Goal: Check status: Check status

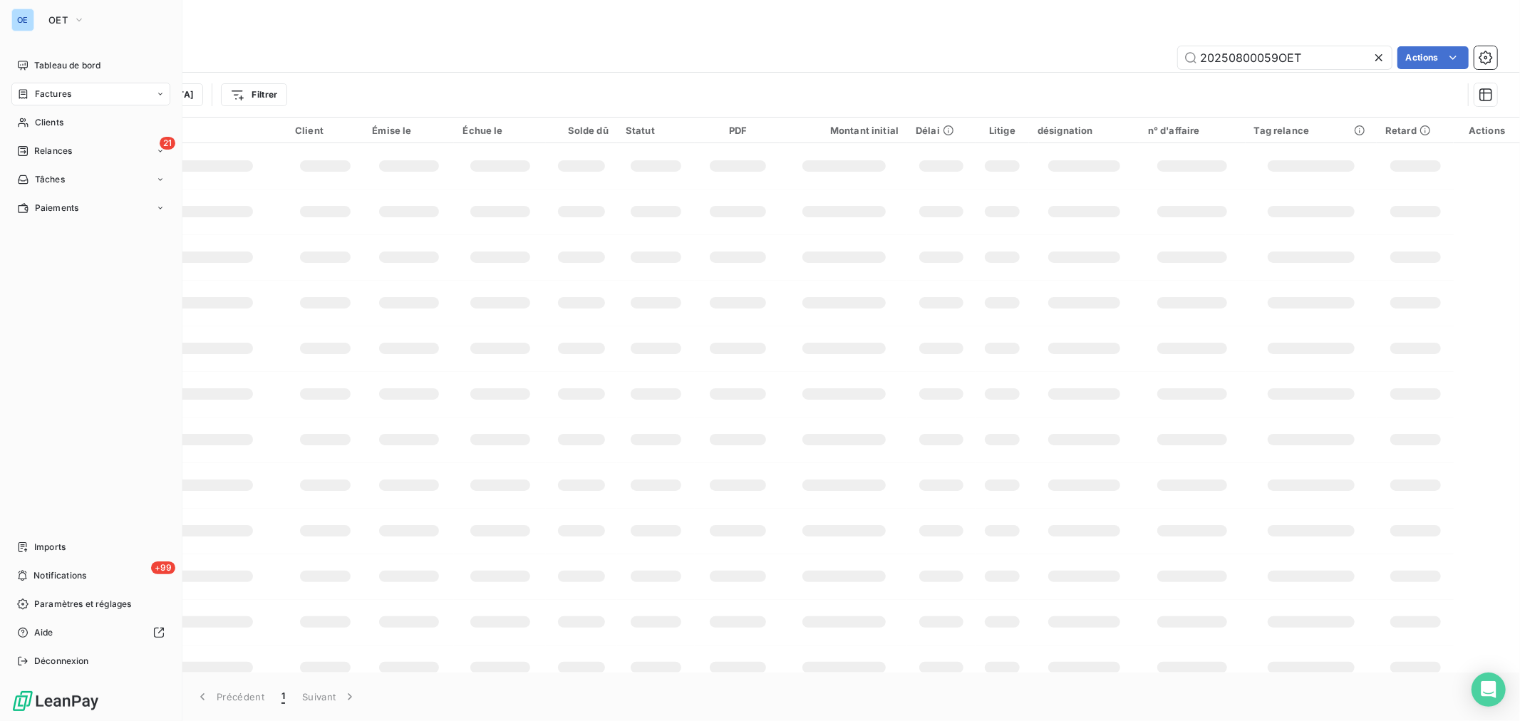
click at [35, 118] on span "Clients" at bounding box center [49, 122] width 29 height 13
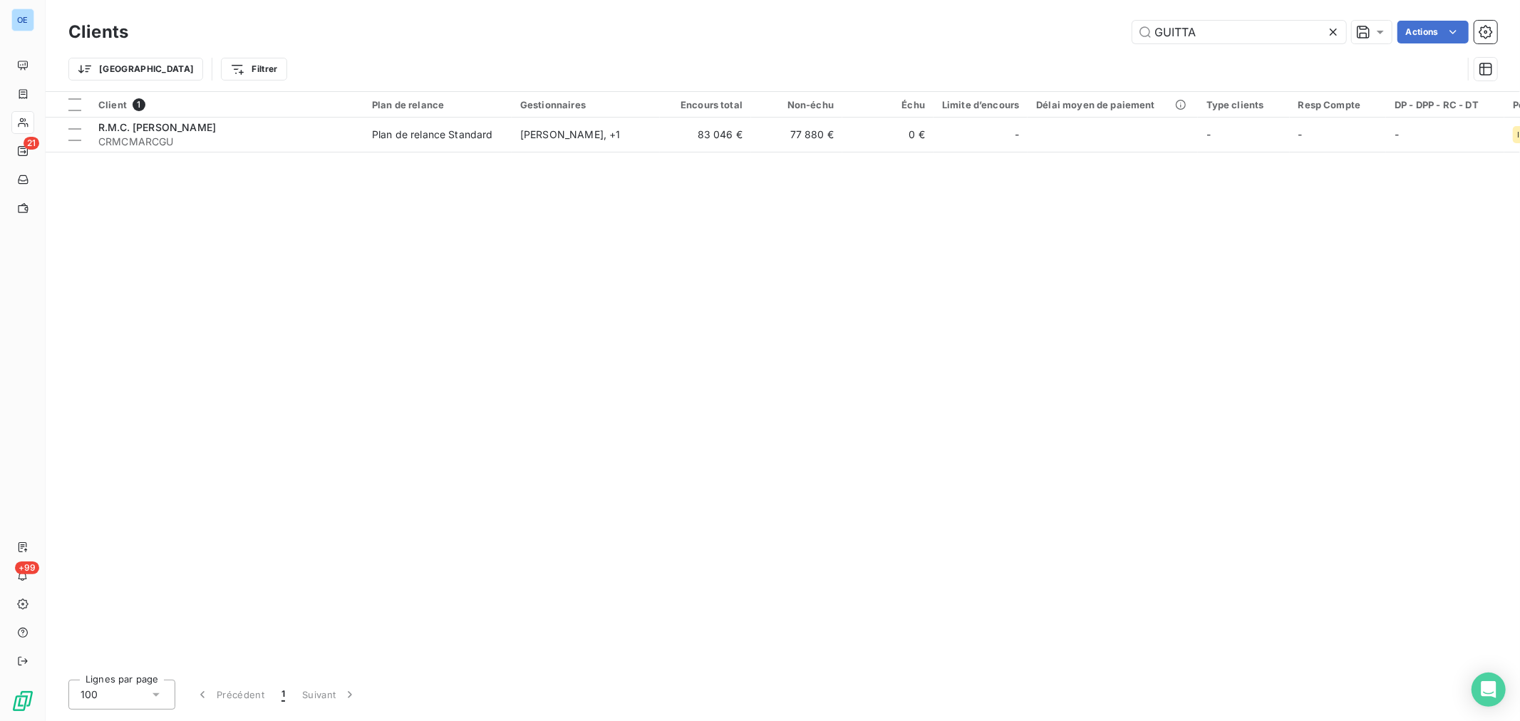
drag, startPoint x: 1140, startPoint y: 19, endPoint x: 1092, endPoint y: 19, distance: 48.5
click at [1125, 19] on div "Clients GUITTA Actions" at bounding box center [782, 32] width 1429 height 30
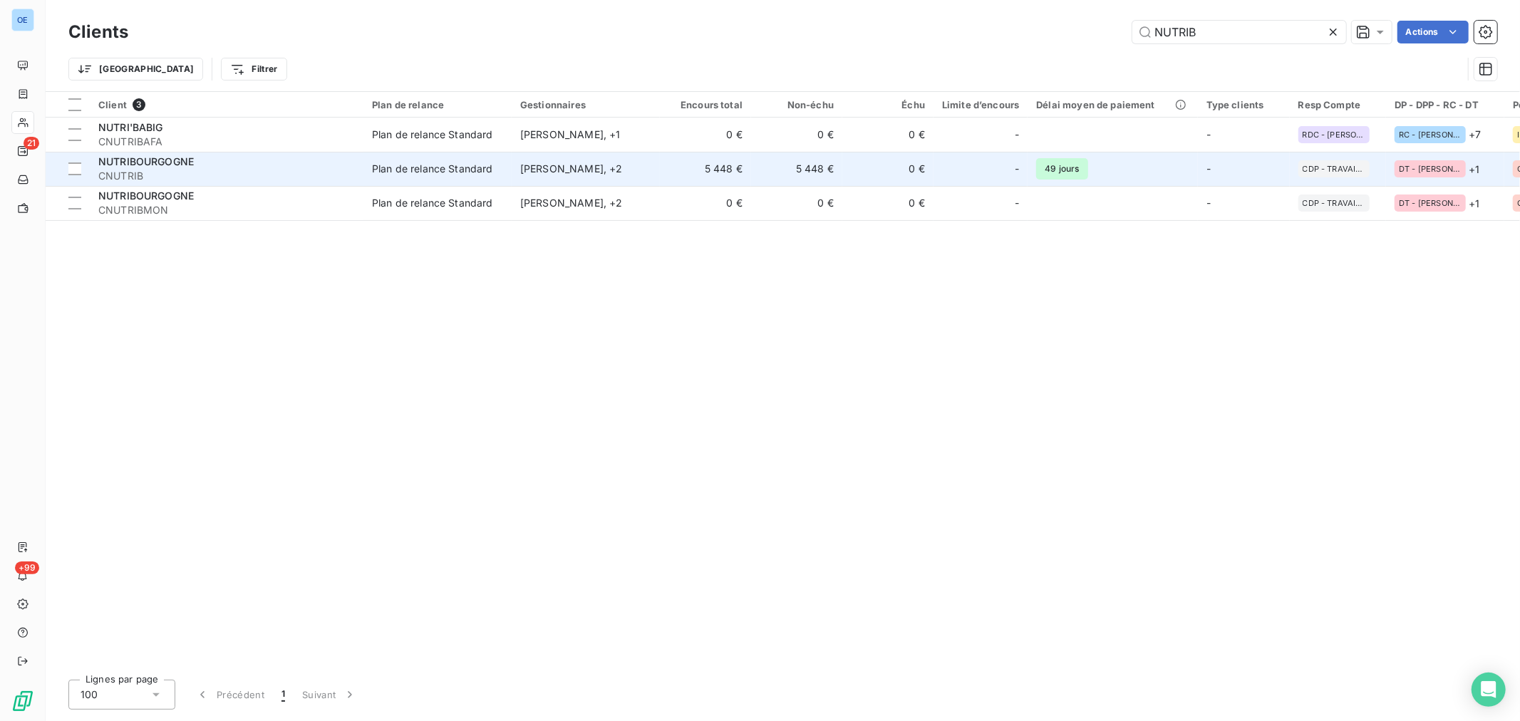
type input "NUTRIB"
click at [852, 175] on td "0 €" at bounding box center [887, 169] width 91 height 34
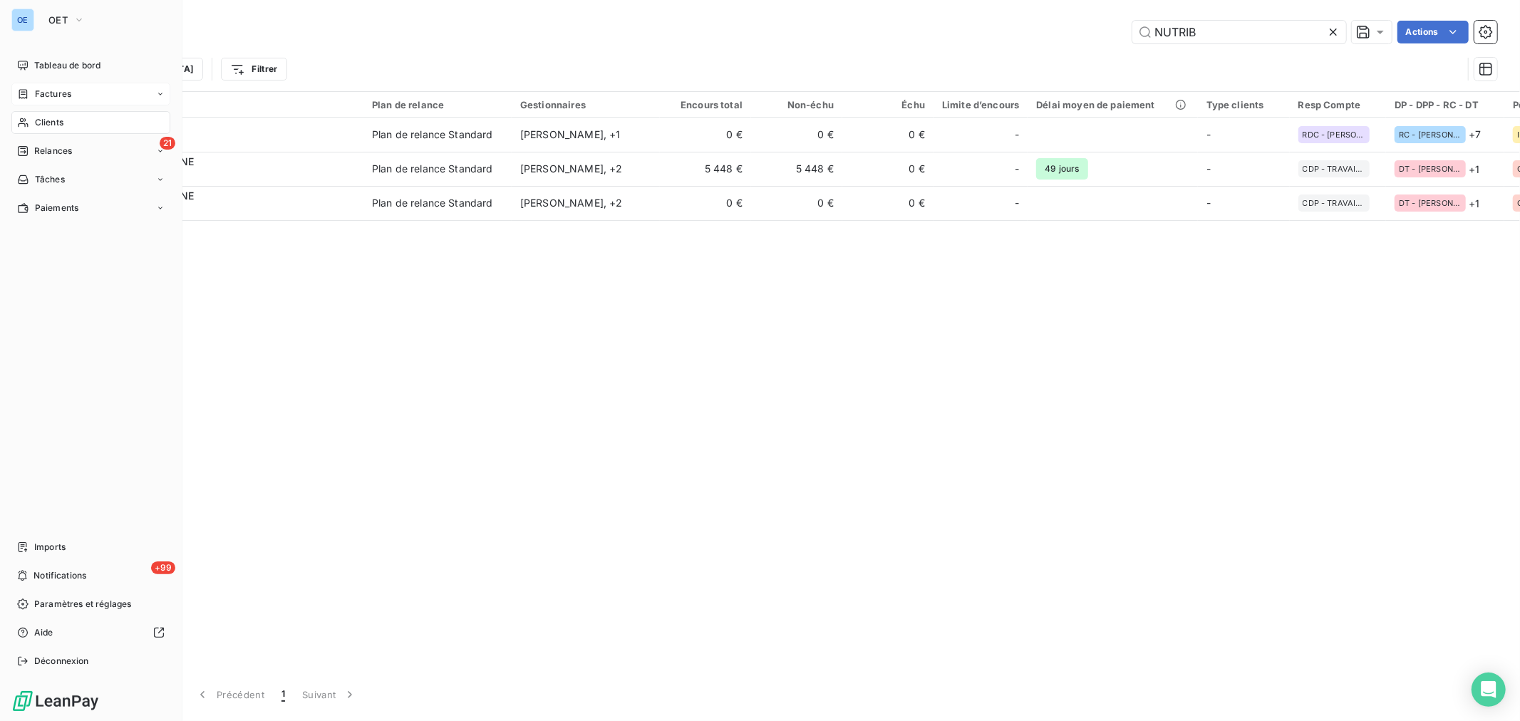
click at [39, 96] on span "Factures" at bounding box center [53, 94] width 36 height 13
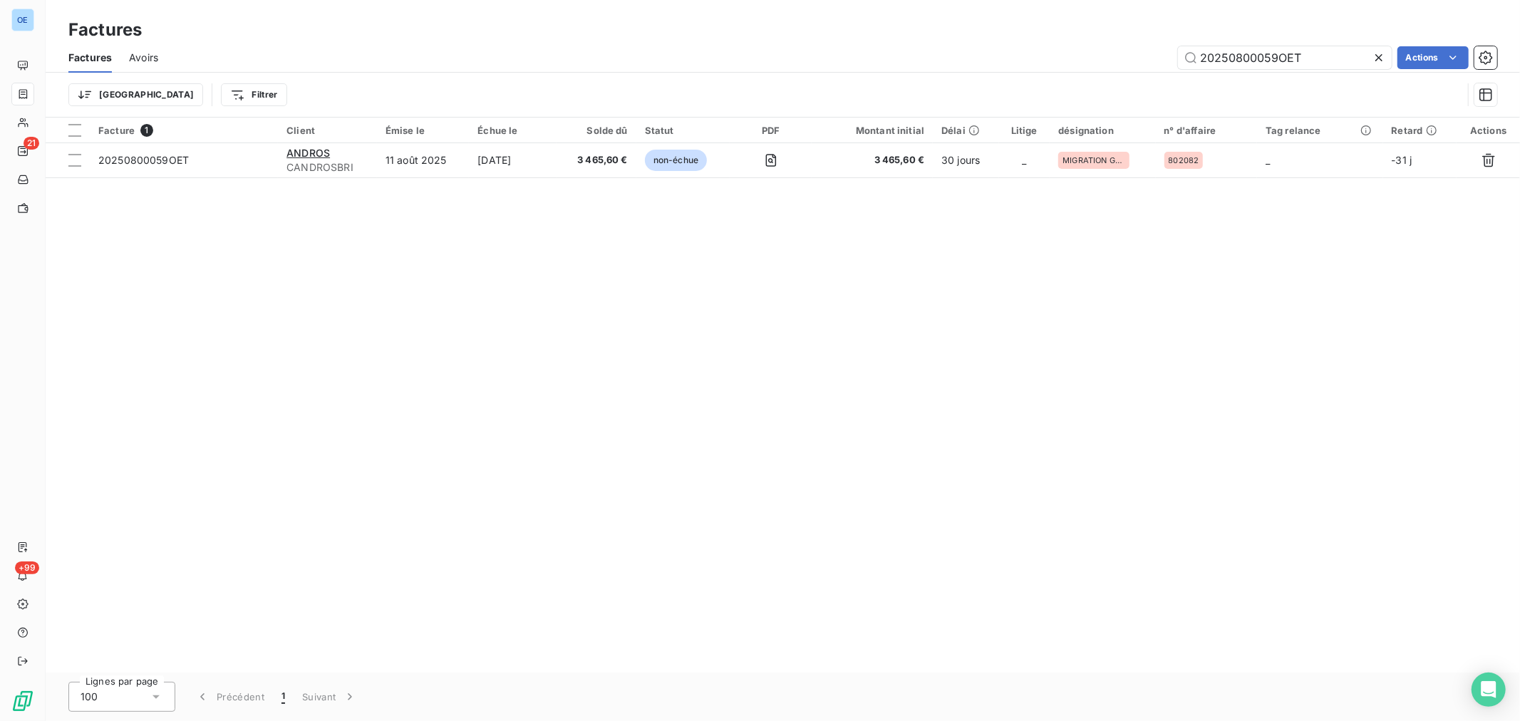
drag, startPoint x: 1327, startPoint y: 65, endPoint x: 1235, endPoint y: 89, distance: 95.1
click at [1235, 89] on div "Factures Avoirs 20250800059OET Actions Trier Filtrer" at bounding box center [783, 80] width 1475 height 74
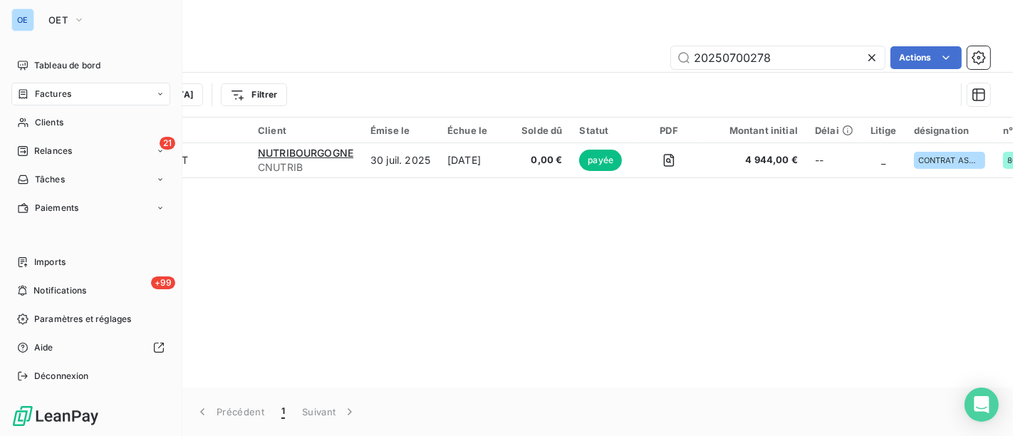
click at [81, 91] on div "Factures" at bounding box center [90, 94] width 159 height 23
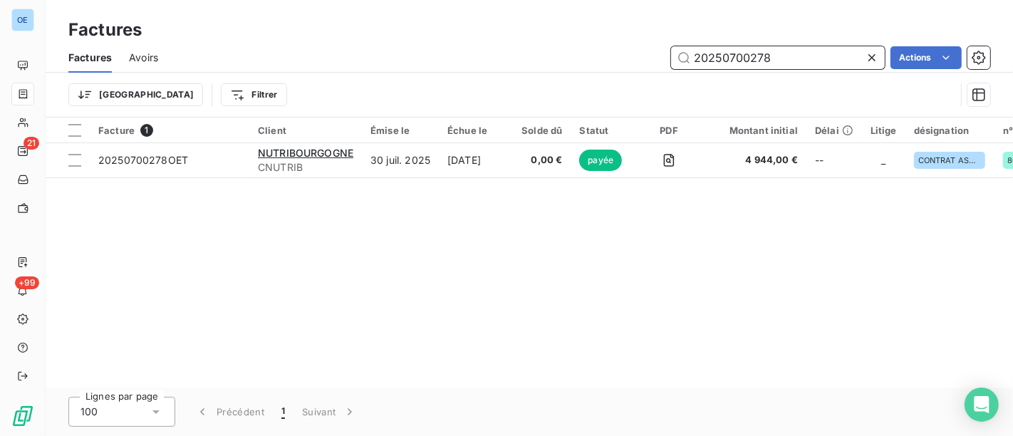
drag, startPoint x: 812, startPoint y: 66, endPoint x: 633, endPoint y: 56, distance: 179.8
click at [633, 56] on div "20250700278 Actions" at bounding box center [582, 57] width 815 height 23
paste input "800041OET"
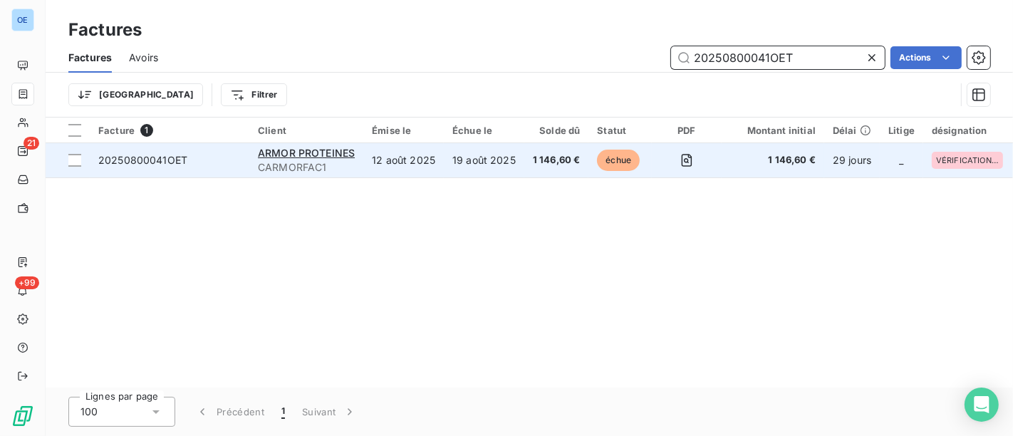
type input "20250800041OET"
click at [727, 173] on td "1 146,60 €" at bounding box center [773, 160] width 103 height 34
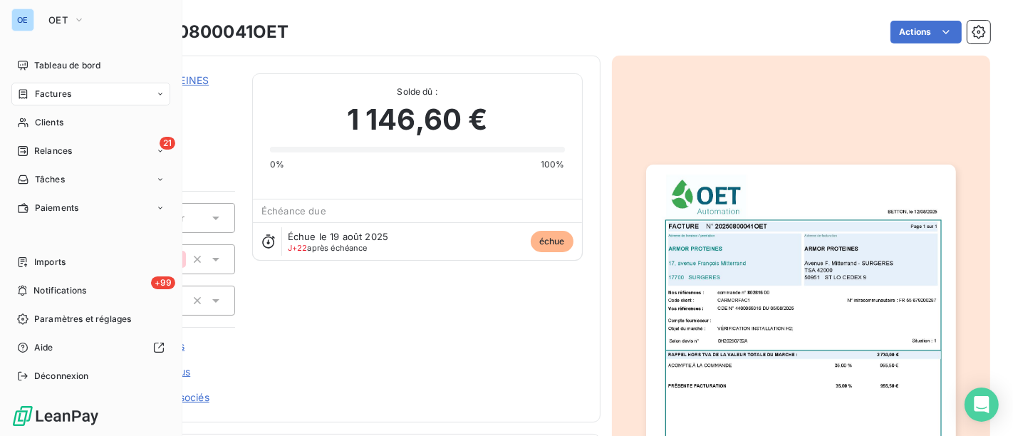
drag, startPoint x: 57, startPoint y: 93, endPoint x: 318, endPoint y: 70, distance: 261.9
click at [57, 93] on span "Factures" at bounding box center [53, 94] width 36 height 13
click at [68, 95] on span "Factures" at bounding box center [53, 94] width 36 height 13
click at [78, 93] on div "Factures" at bounding box center [90, 94] width 159 height 23
click at [22, 91] on icon at bounding box center [23, 93] width 12 height 11
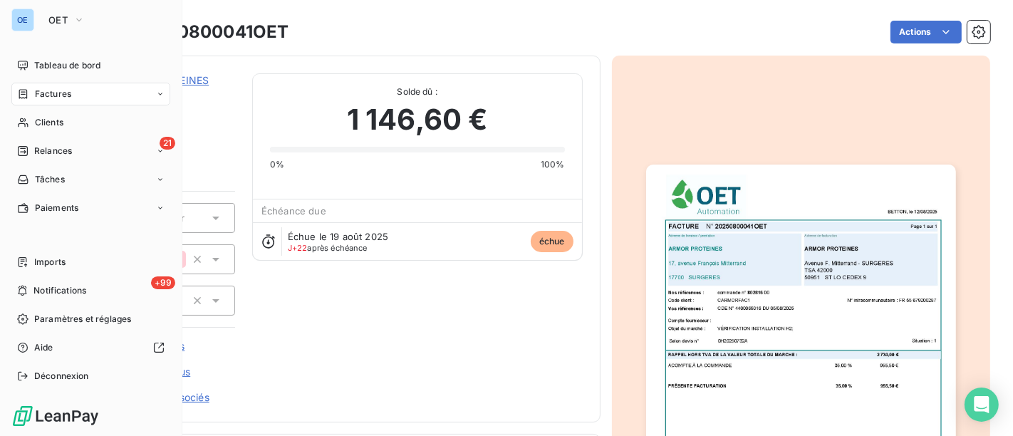
click at [38, 97] on span "Factures" at bounding box center [53, 94] width 36 height 13
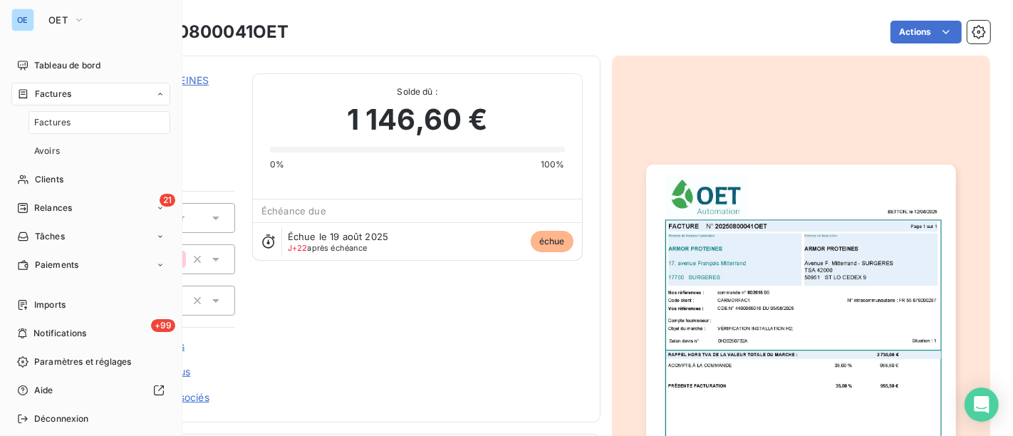
click at [96, 85] on div "Factures" at bounding box center [90, 94] width 159 height 23
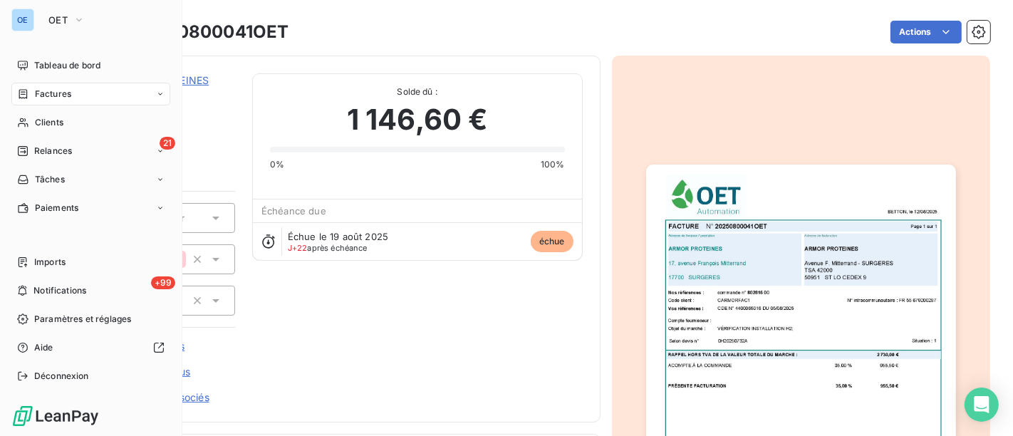
click at [88, 97] on div "Factures" at bounding box center [90, 94] width 159 height 23
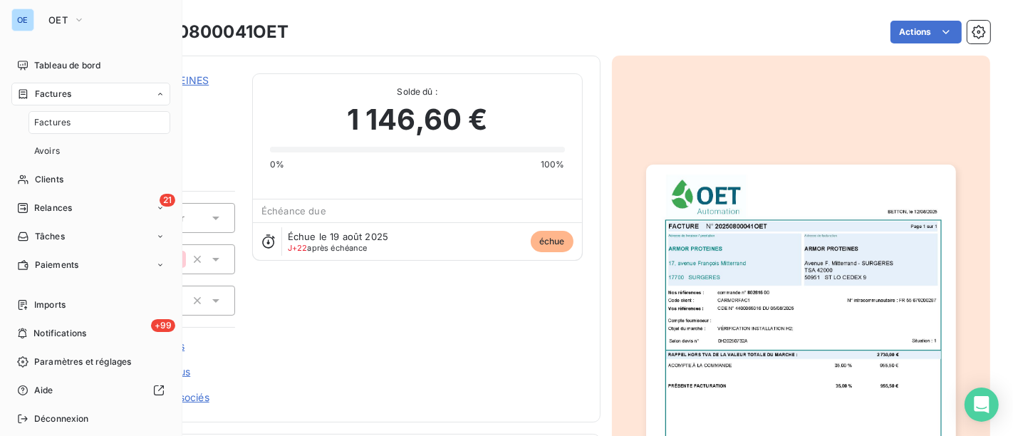
click at [100, 121] on div "Factures" at bounding box center [100, 122] width 142 height 23
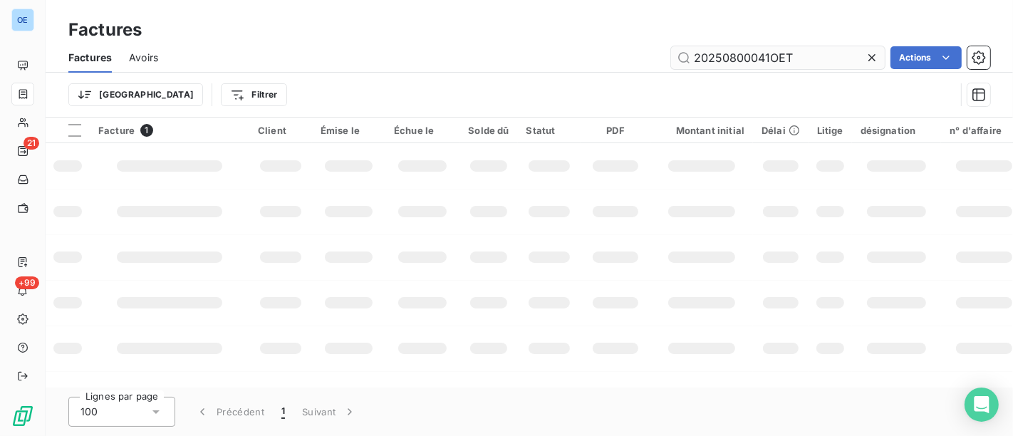
drag, startPoint x: 806, startPoint y: 62, endPoint x: 729, endPoint y: 65, distance: 77.0
click at [729, 65] on input "20250800041OET" at bounding box center [778, 57] width 214 height 23
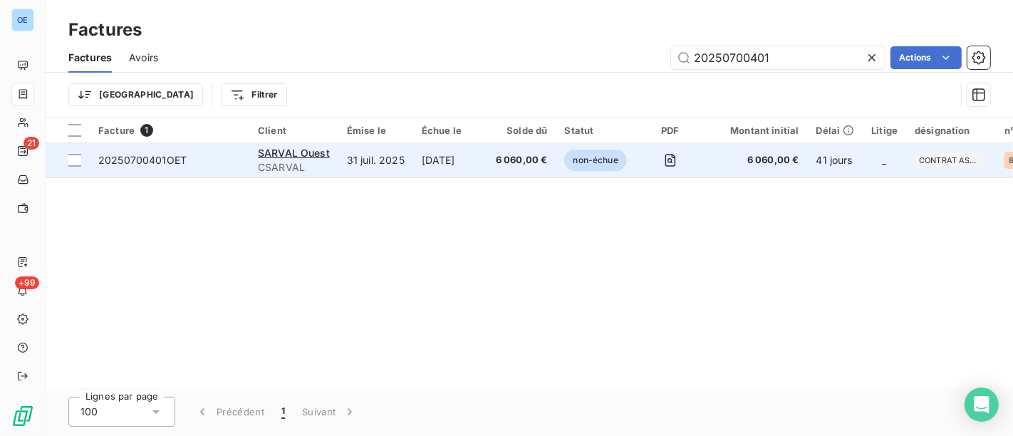
type input "20250700401"
click at [719, 174] on td "6 060,00 €" at bounding box center [756, 160] width 103 height 34
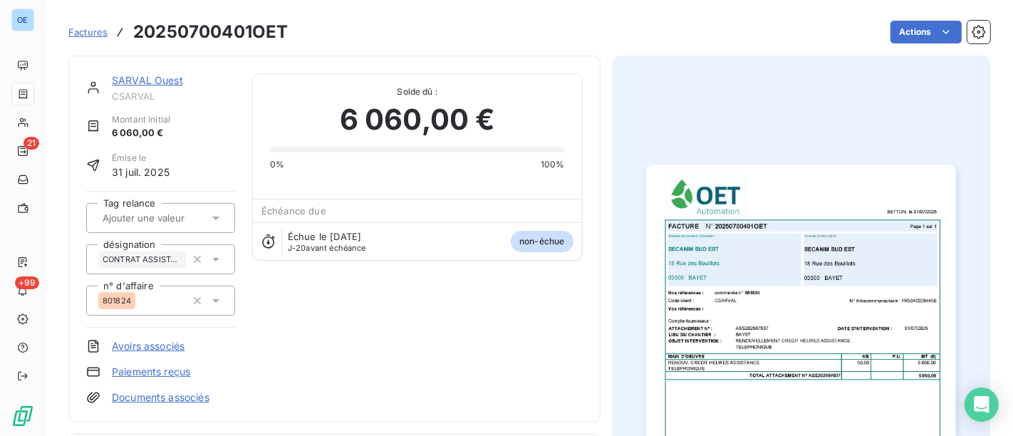
click at [753, 262] on img "button" at bounding box center [801, 384] width 310 height 438
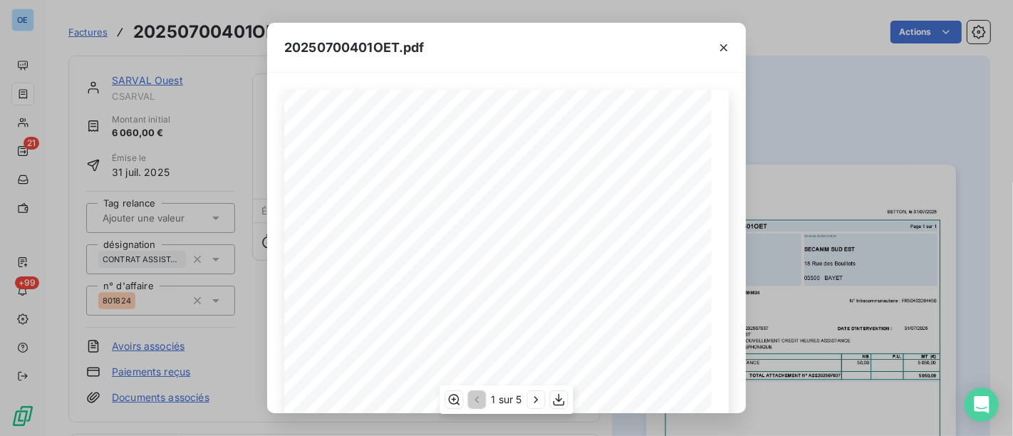
scroll to position [79, 0]
click at [854, 215] on div "20250700401OET.pdf FACTURE N° 20250700401OET Page 1 sur 1 BETTON, le [DATE] Com…" at bounding box center [506, 218] width 1013 height 436
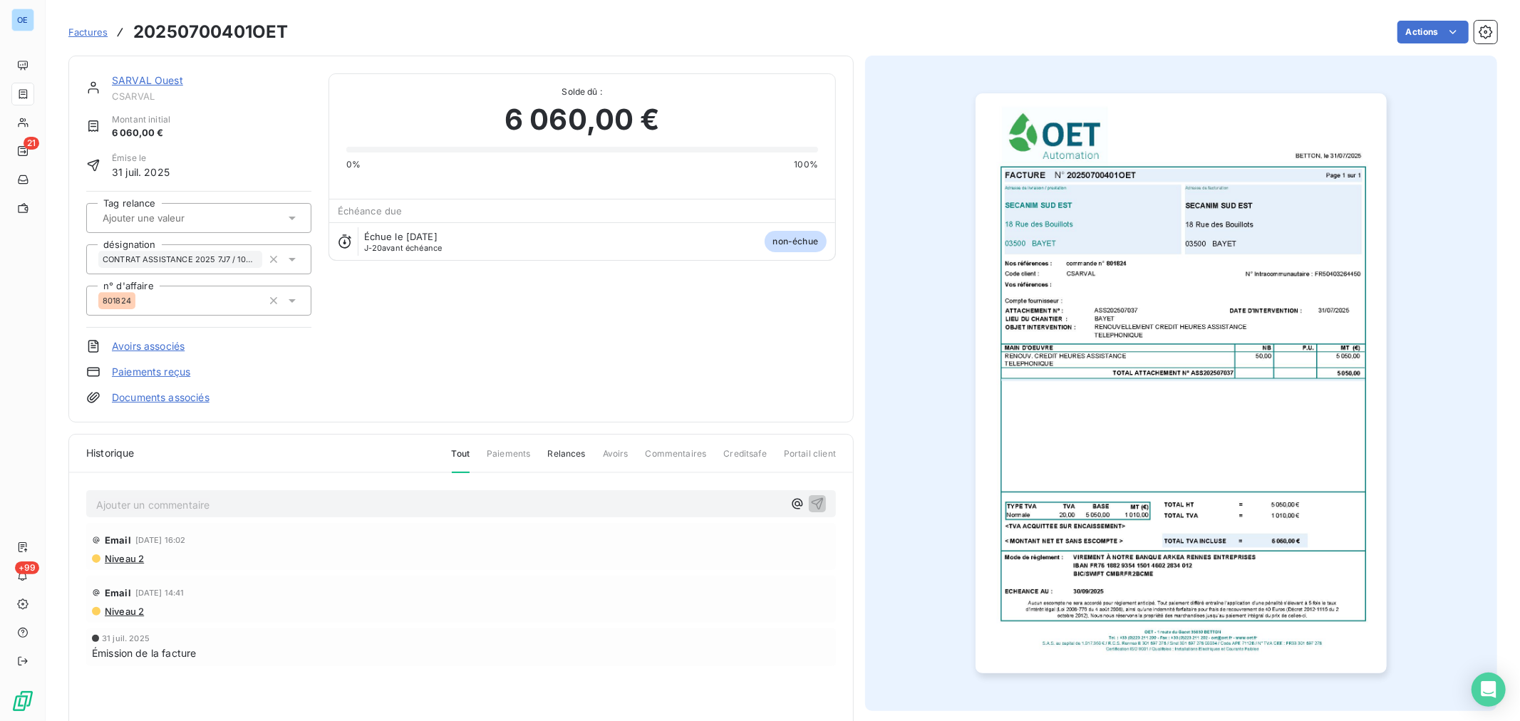
click at [169, 83] on link "SARVAL Ouest" at bounding box center [147, 80] width 71 height 12
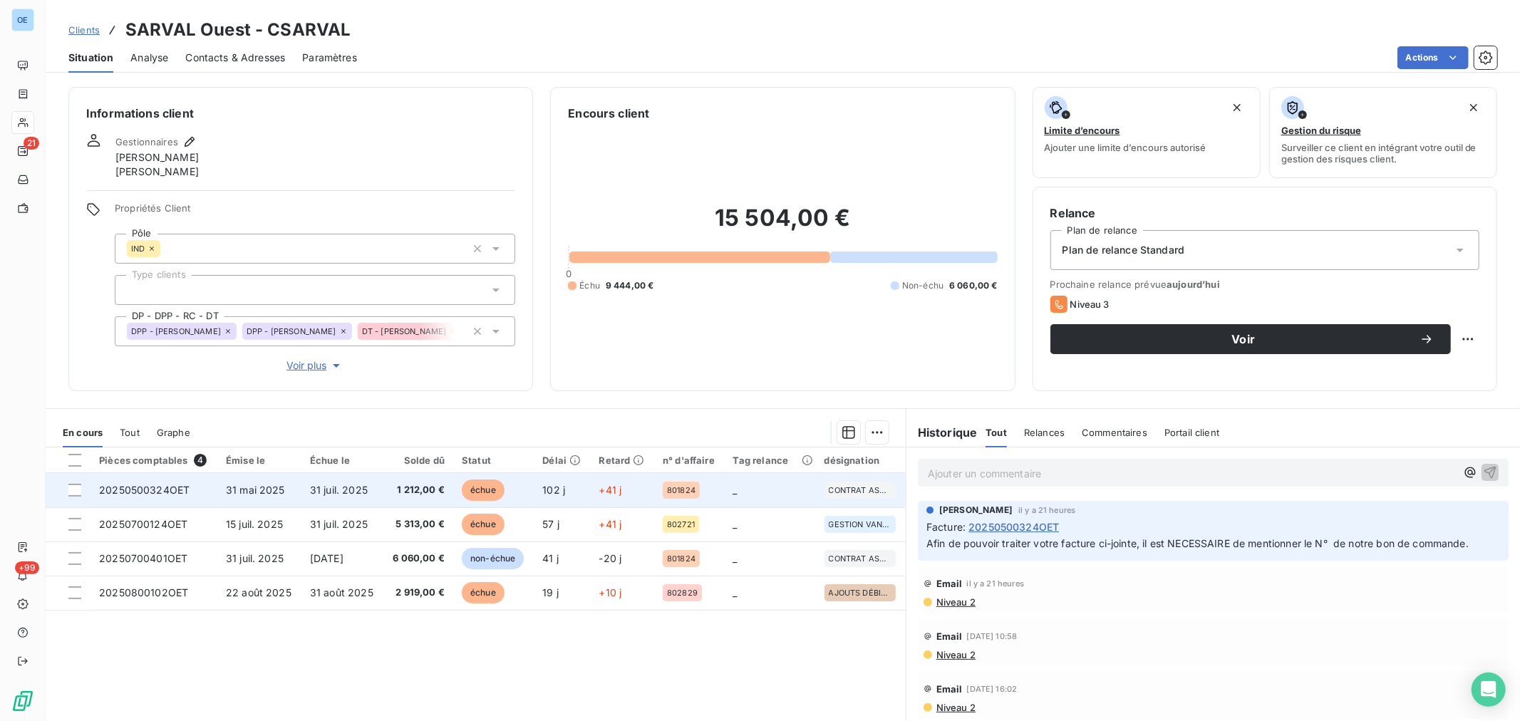
click at [755, 495] on td "_" at bounding box center [770, 490] width 91 height 34
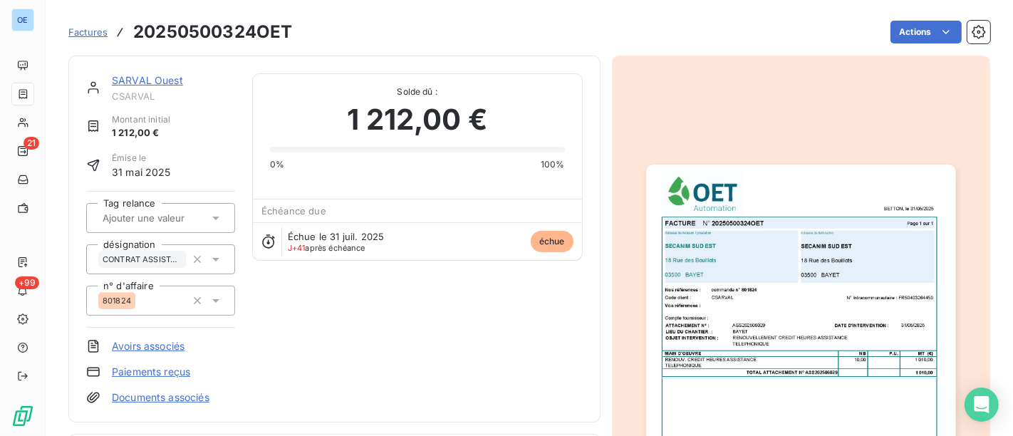
click at [868, 331] on img "button" at bounding box center [801, 384] width 310 height 438
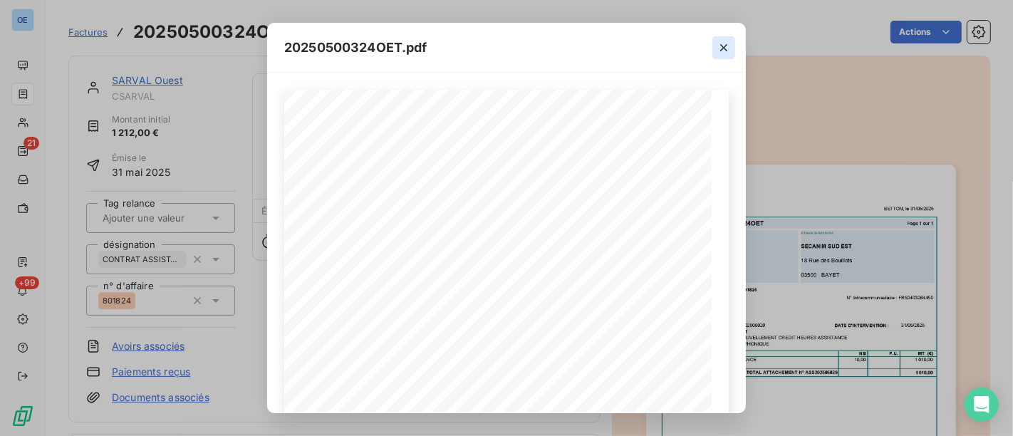
click at [728, 50] on icon "button" at bounding box center [724, 48] width 14 height 14
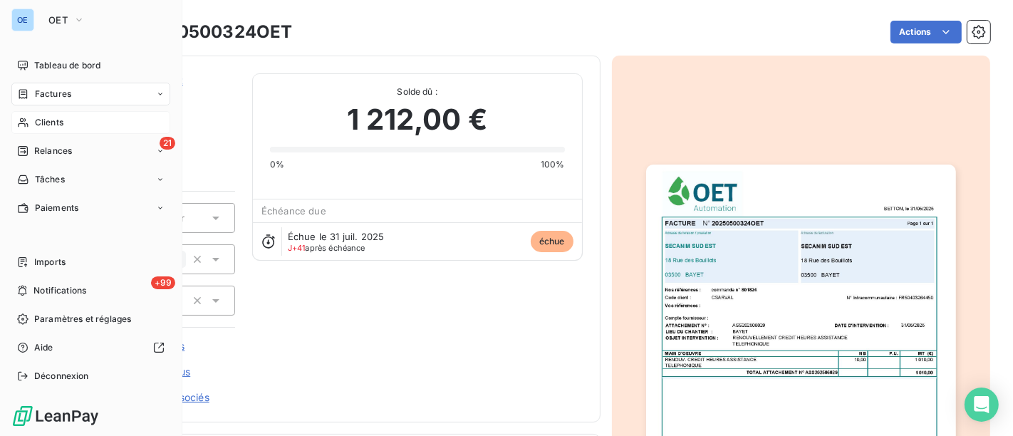
click at [26, 123] on icon at bounding box center [23, 122] width 10 height 9
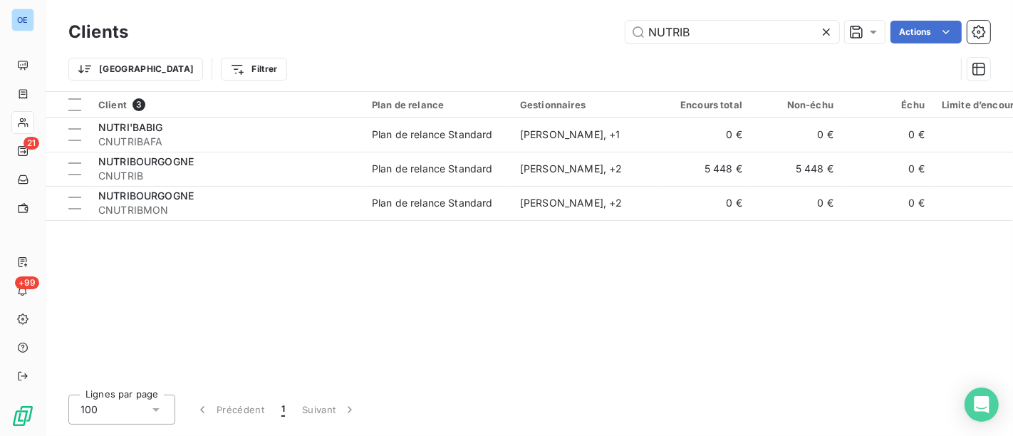
drag, startPoint x: 721, startPoint y: 33, endPoint x: 547, endPoint y: 19, distance: 174.4
click at [547, 21] on div "NUTRIB Actions" at bounding box center [567, 32] width 845 height 23
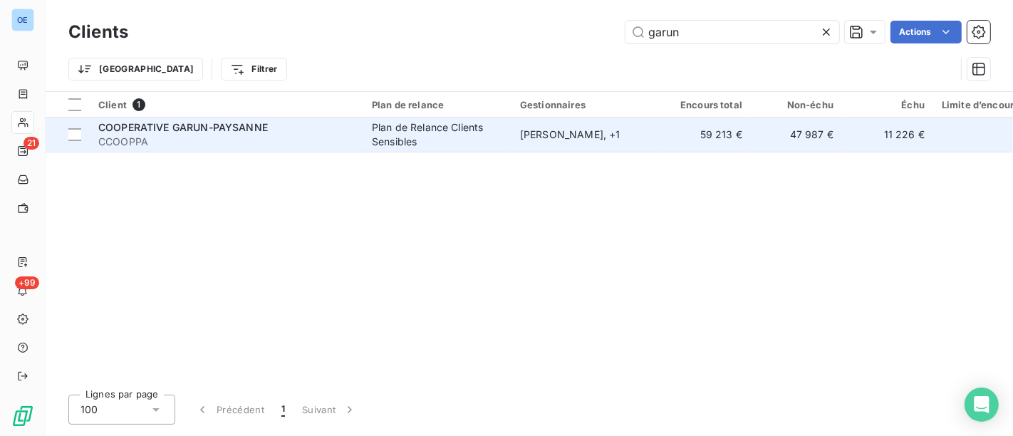
type input "garun"
click at [303, 136] on span "CCOOPPA" at bounding box center [226, 142] width 257 height 14
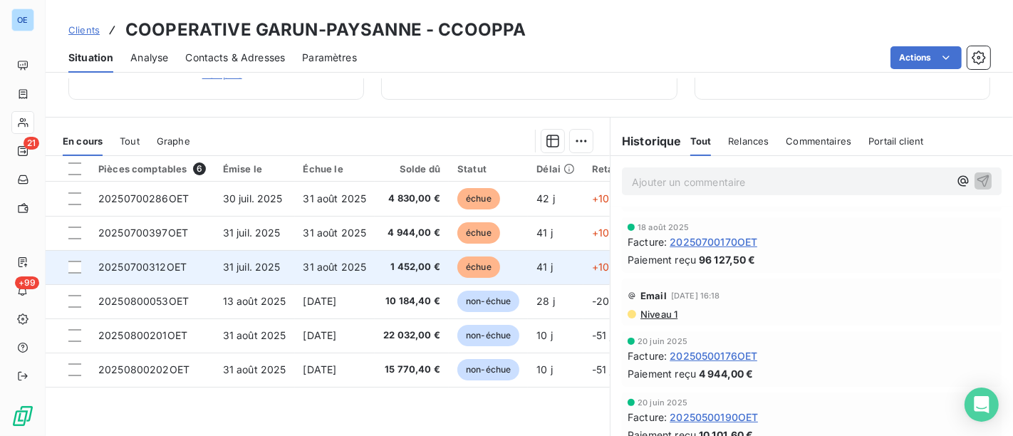
scroll to position [327, 0]
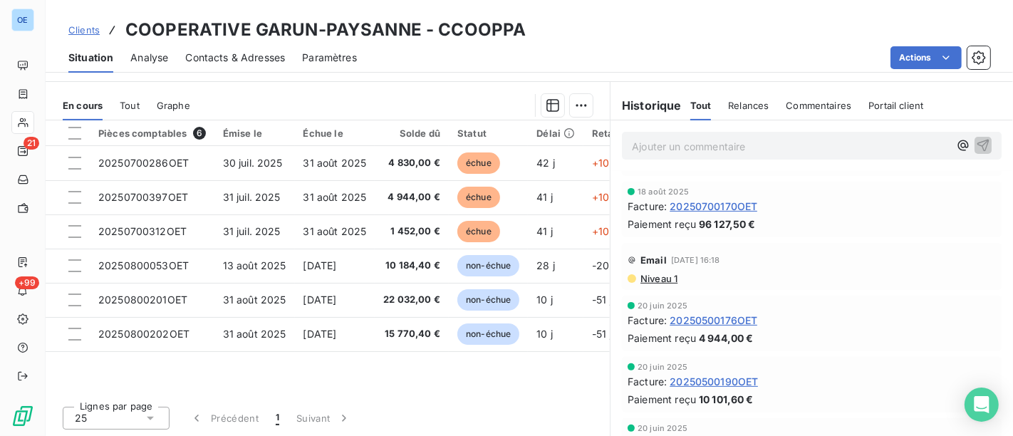
click at [724, 200] on span "20250700170OET" at bounding box center [714, 206] width 88 height 15
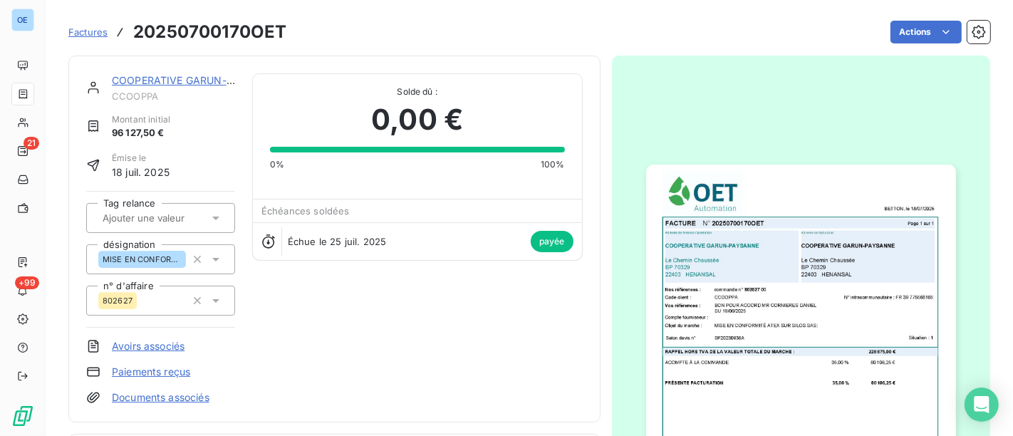
click at [205, 72] on div "COOPERATIVE GARUN-PAYSANNE CCOOPPA Montant initial 96 127,50 € Émise le [DATE] …" at bounding box center [334, 239] width 532 height 367
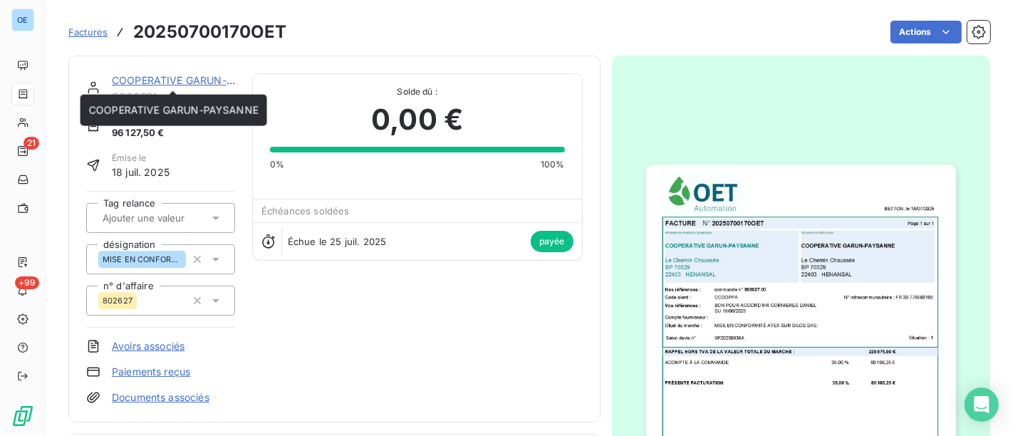
click at [204, 80] on link "COOPERATIVE GARUN-PAYSANNE" at bounding box center [197, 80] width 170 height 12
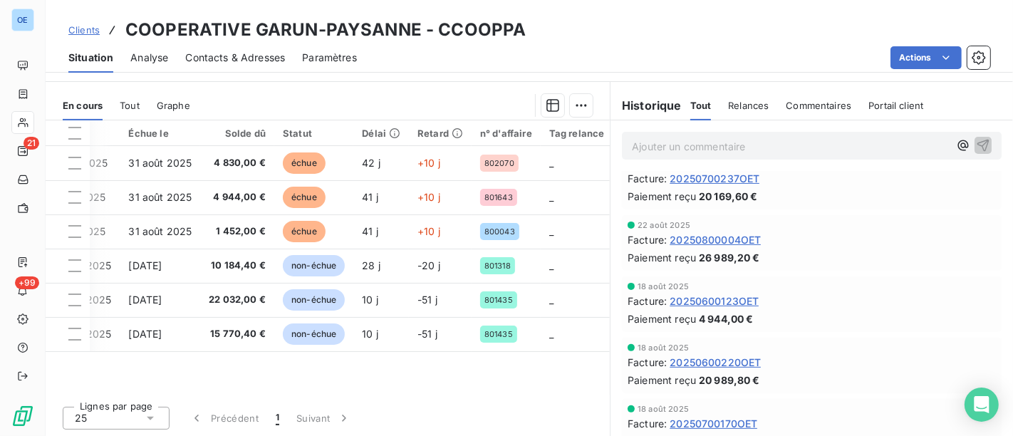
scroll to position [79, 0]
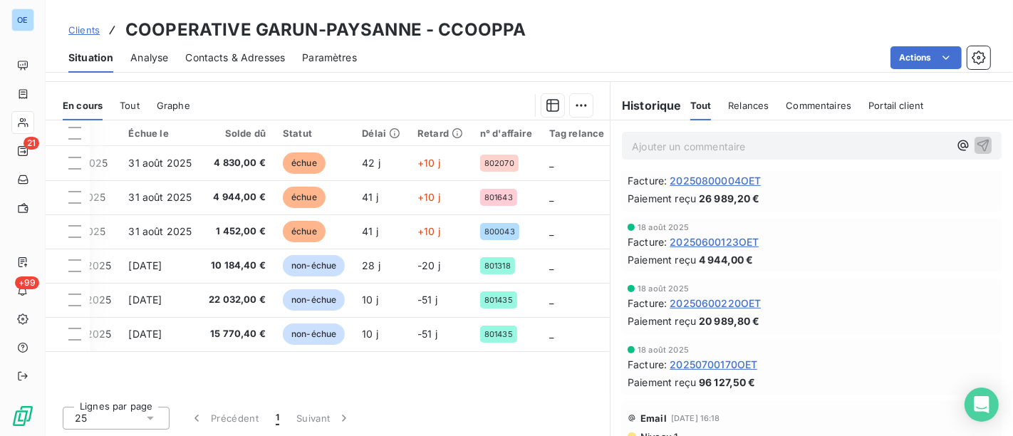
click at [739, 364] on span "20250700170OET" at bounding box center [714, 364] width 88 height 15
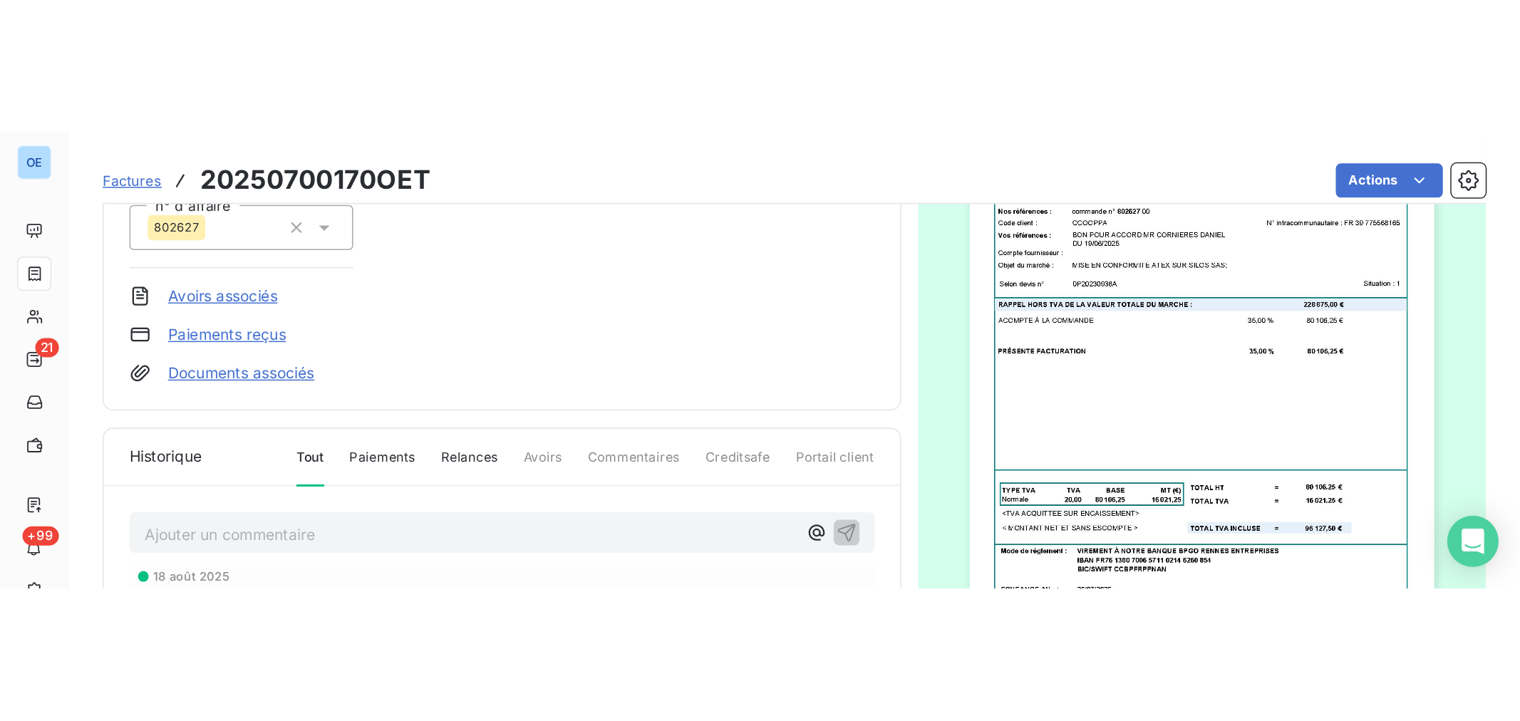
scroll to position [67, 0]
